Goal: Information Seeking & Learning: Check status

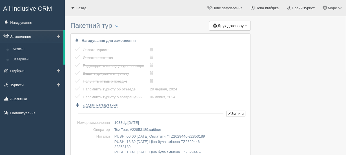
click at [24, 37] on link "Замовлення" at bounding box center [31, 36] width 63 height 12
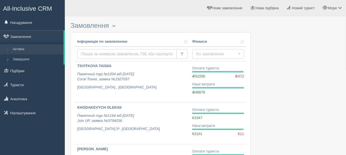
click at [103, 52] on input "text" at bounding box center [126, 54] width 99 height 10
paste input "1049"
type input "1049"
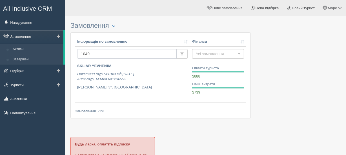
drag, startPoint x: 97, startPoint y: 52, endPoint x: 57, endPoint y: 56, distance: 40.1
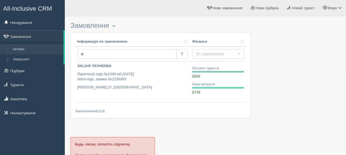
drag, startPoint x: 84, startPoint y: 54, endPoint x: 78, endPoint y: 55, distance: 6.6
click at [78, 55] on input "м" at bounding box center [126, 54] width 99 height 10
paste input "1029"
type input "1029"
drag, startPoint x: 87, startPoint y: 55, endPoint x: 66, endPoint y: 57, distance: 20.3
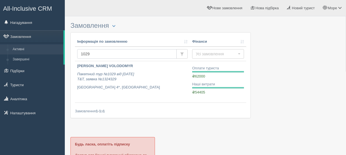
type input "М"
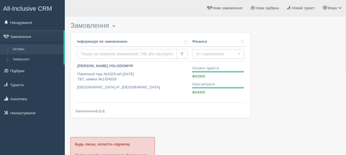
paste input "1029"
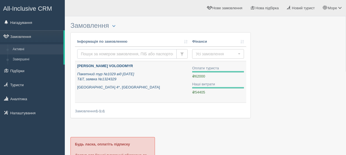
type input "1029"
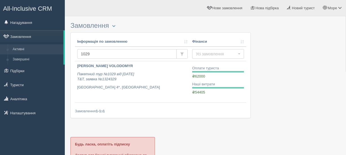
drag, startPoint x: 86, startPoint y: 53, endPoint x: 95, endPoint y: 56, distance: 8.7
click at [95, 56] on input "1029" at bounding box center [126, 54] width 99 height 10
type input "1032"
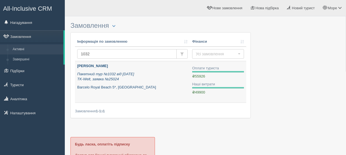
click at [106, 70] on div "MYKHAILIUK TARAS Пакетний тур №1032 від 24.05.2024 TK-Welt, заявка №25024 Barce…" at bounding box center [132, 77] width 110 height 26
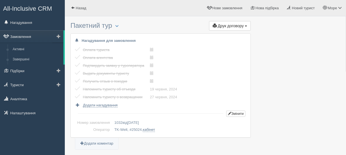
click at [23, 36] on link "Замовлення" at bounding box center [31, 36] width 63 height 12
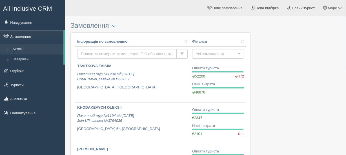
click at [93, 52] on input "text" at bounding box center [126, 54] width 99 height 10
type input "1037"
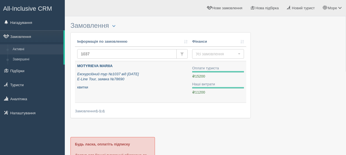
click at [106, 72] on icon "Екскурсійний тур №1037 від 12.06.2024 E-Line Tour, заявка №78690" at bounding box center [108, 77] width 62 height 10
